Goal: Task Accomplishment & Management: Use online tool/utility

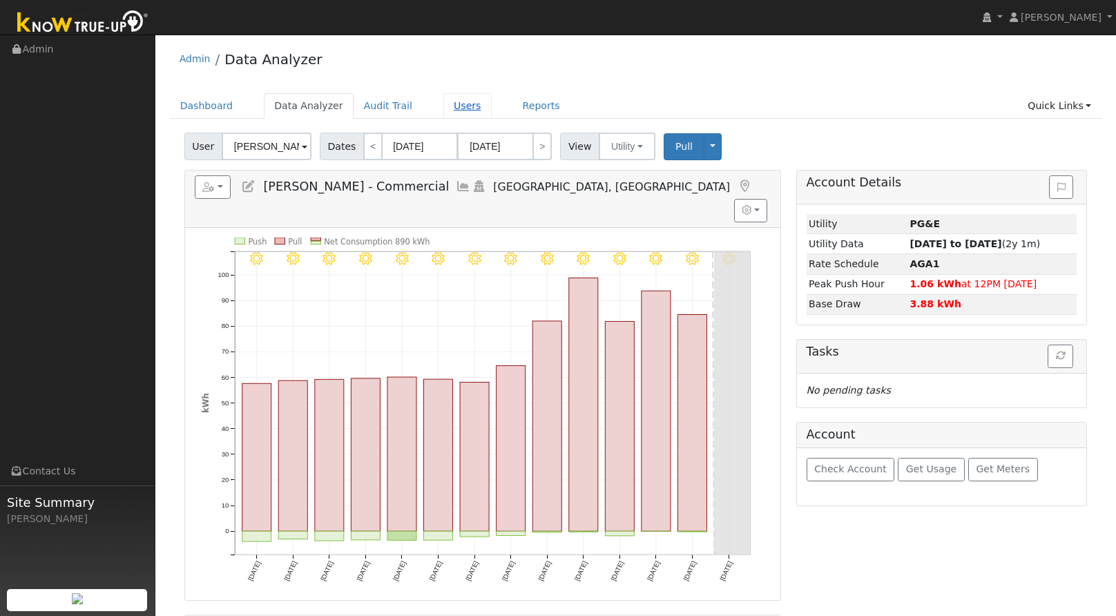
click at [443, 109] on link "Users" at bounding box center [467, 106] width 48 height 26
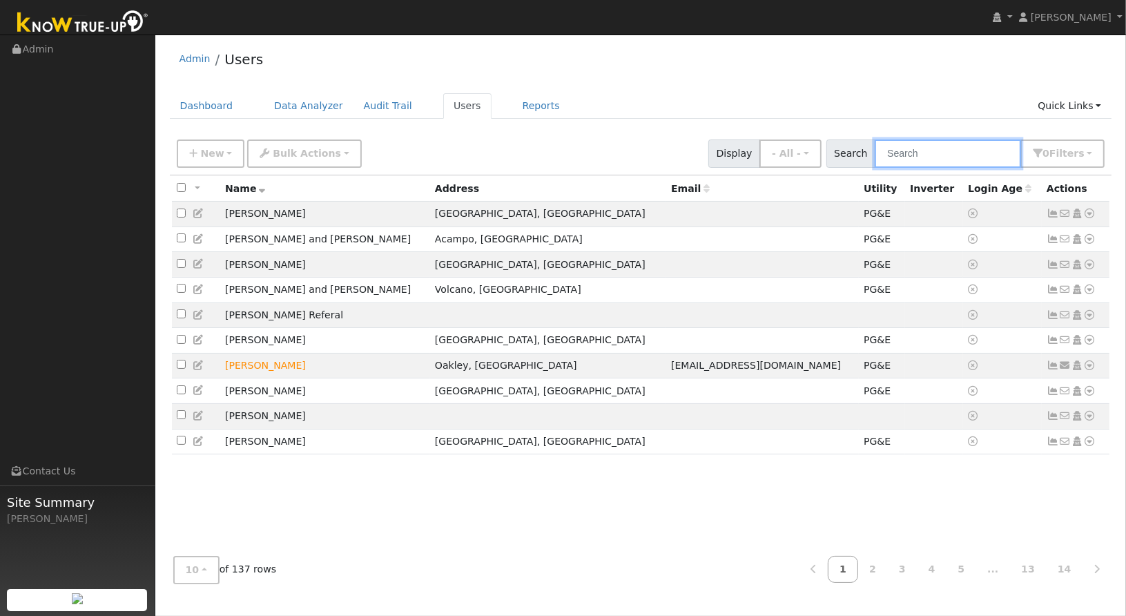
click at [933, 157] on input "text" at bounding box center [948, 153] width 146 height 28
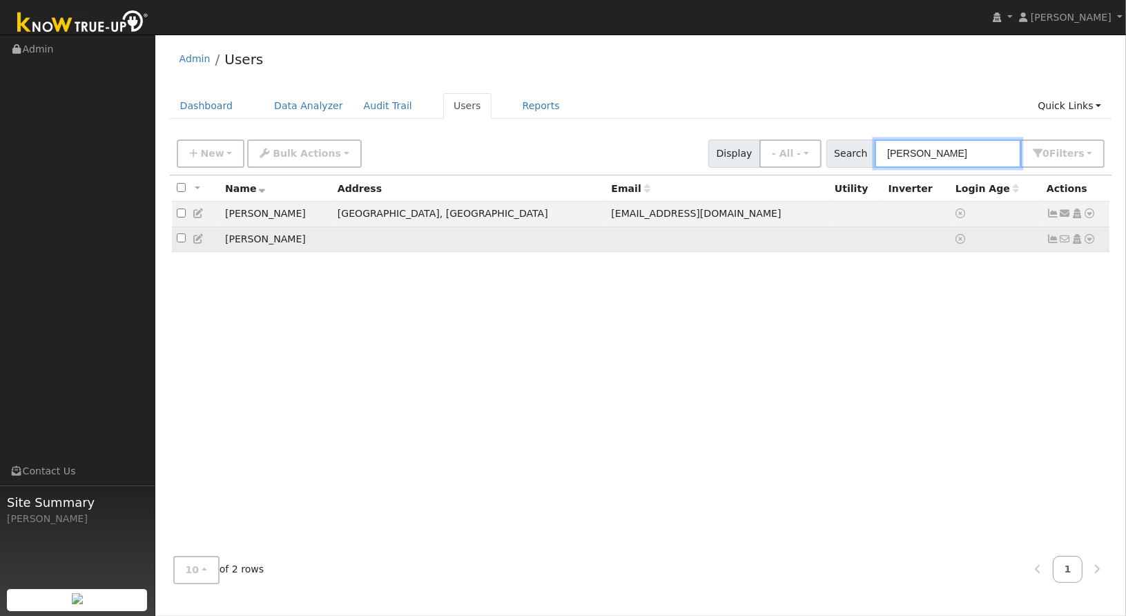
type input "[PERSON_NAME]"
click at [1090, 240] on icon at bounding box center [1090, 239] width 12 height 10
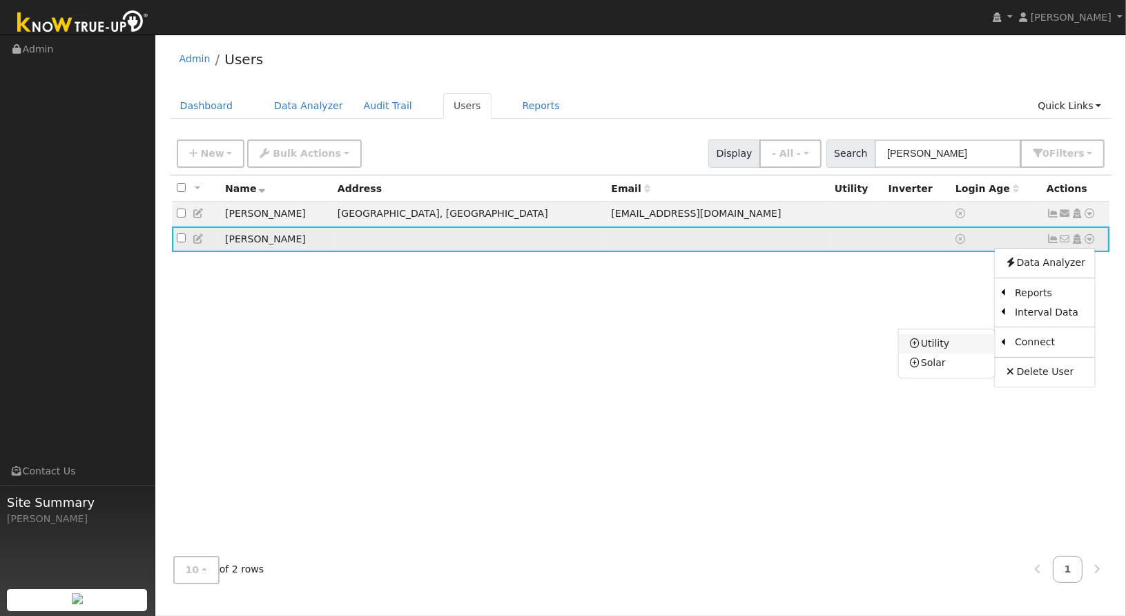
click at [967, 348] on link "Utility" at bounding box center [947, 343] width 96 height 19
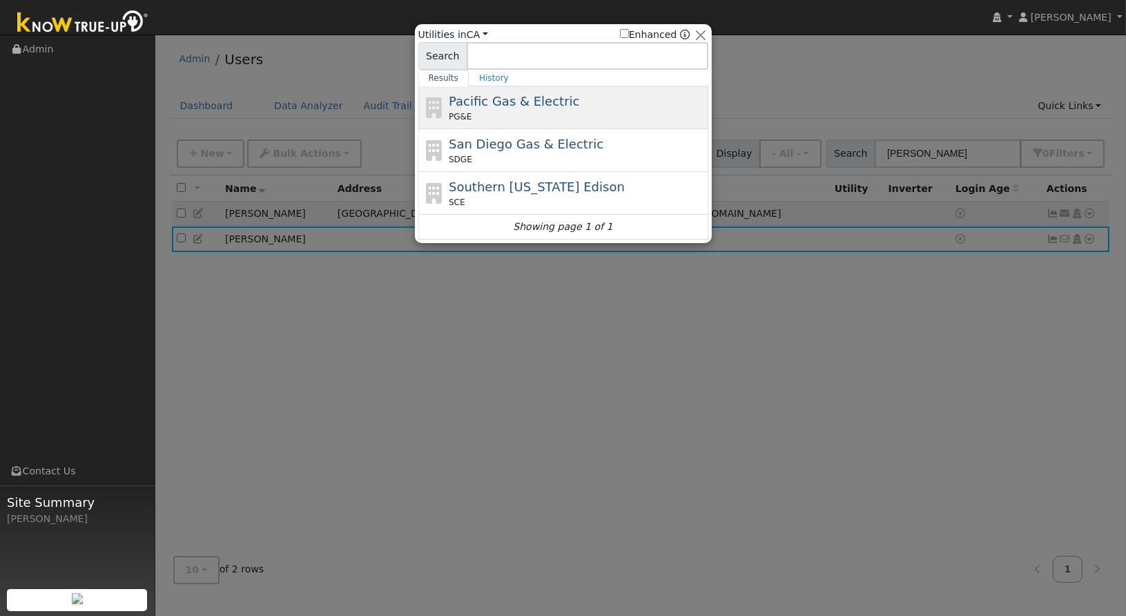
click at [586, 105] on div "Pacific Gas & Electric PG&E" at bounding box center [577, 107] width 256 height 31
